Goal: Go to known website: Access a specific website the user already knows

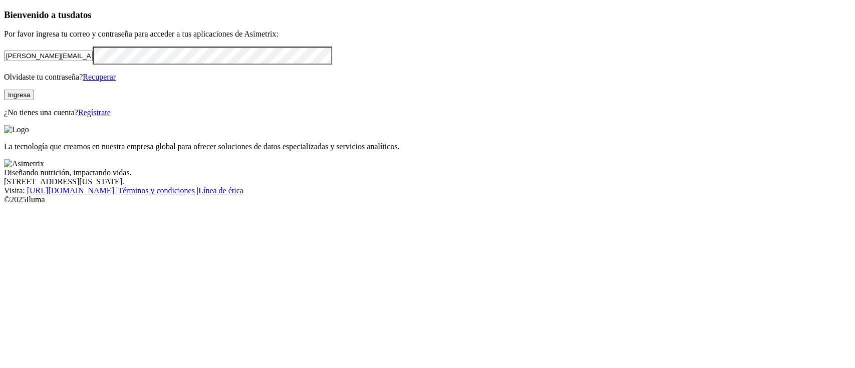
click at [93, 61] on input "[PERSON_NAME][EMAIL_ADDRESS][PERSON_NAME][DOMAIN_NAME]" at bounding box center [48, 56] width 89 height 11
type input "[PERSON_NAME][EMAIL_ADDRESS][PERSON_NAME][DOMAIN_NAME]"
click at [34, 100] on button "Ingresa" at bounding box center [19, 95] width 30 height 11
